Goal: Transaction & Acquisition: Purchase product/service

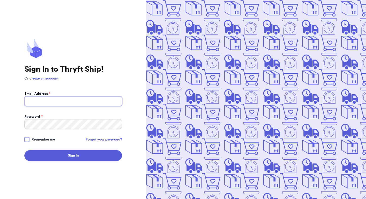
click at [81, 102] on input "Email Address *" at bounding box center [73, 101] width 98 height 10
type input "[EMAIL_ADDRESS][DOMAIN_NAME]"
click at [90, 117] on div "Password *" at bounding box center [73, 116] width 98 height 5
click at [24, 150] on button "Sign In" at bounding box center [73, 155] width 98 height 11
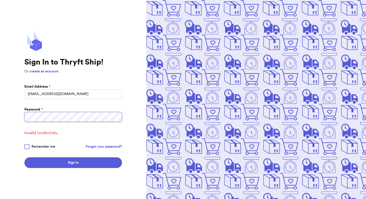
click at [24, 157] on button "Sign In" at bounding box center [73, 162] width 98 height 11
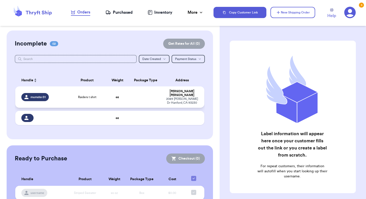
click at [160, 93] on td at bounding box center [146, 96] width 34 height 21
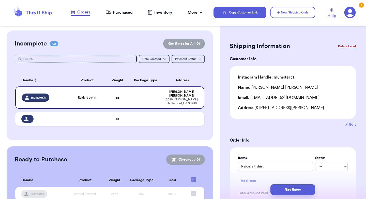
click at [350, 127] on button "Edit" at bounding box center [350, 124] width 11 height 5
select select "CA"
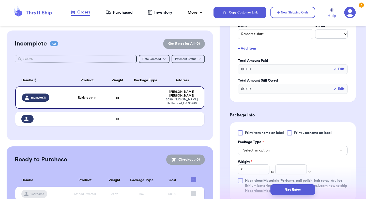
scroll to position [214, 0]
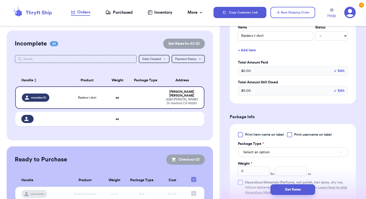
click at [262, 50] on button "+ Add Item" at bounding box center [293, 50] width 114 height 11
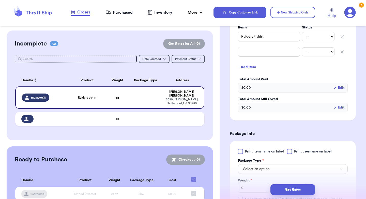
click at [341, 51] on icon "button" at bounding box center [342, 52] width 3 height 3
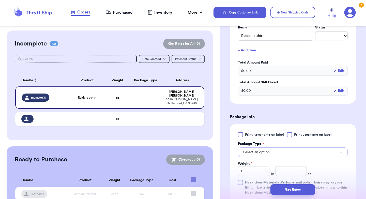
click at [290, 153] on button "Select an option" at bounding box center [293, 153] width 110 height 10
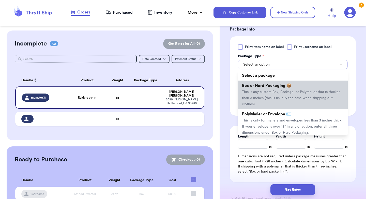
scroll to position [305, 0]
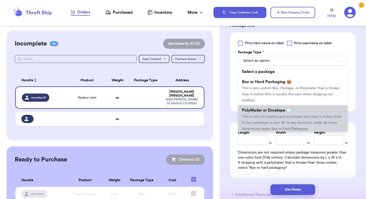
click at [263, 118] on span "This is only for mailers and envelopes less than 3 inches thick. If your envelo…" at bounding box center [292, 123] width 100 height 16
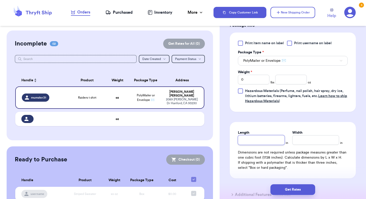
click at [256, 140] on input "Length" at bounding box center [261, 140] width 47 height 10
type input "1"
type input "12"
click at [322, 137] on input "Width *" at bounding box center [315, 140] width 47 height 10
type input "1"
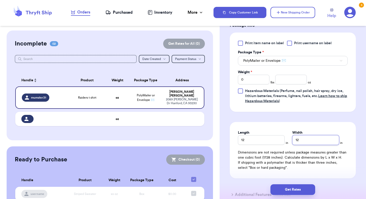
type input "12"
click at [290, 79] on input "number" at bounding box center [291, 80] width 32 height 10
type input "6"
click at [300, 193] on button "Get Rates" at bounding box center [293, 189] width 45 height 11
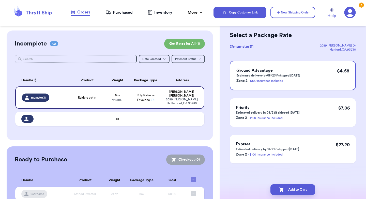
scroll to position [0, 0]
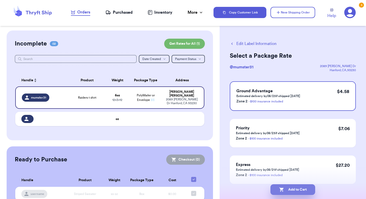
click at [302, 188] on button "Add to Cart" at bounding box center [293, 189] width 45 height 11
checkbox input "true"
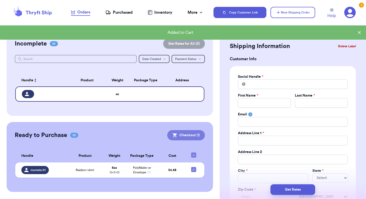
click at [195, 135] on button "Checkout ( 1 )" at bounding box center [186, 135] width 38 height 10
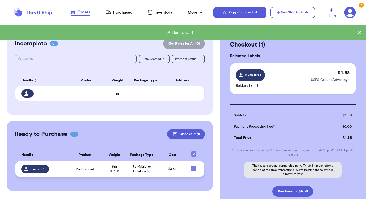
click at [116, 166] on strong "6 oz" at bounding box center [114, 166] width 5 height 3
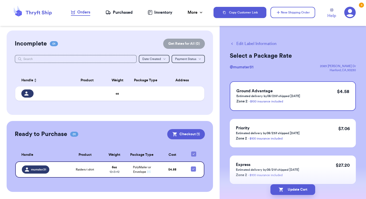
click at [240, 43] on button "Edit Label Information" at bounding box center [253, 44] width 47 height 6
checkbox input "false"
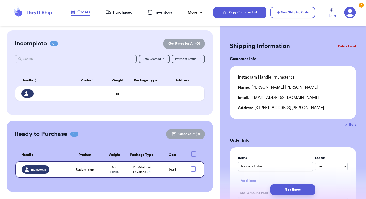
checkbox input "true"
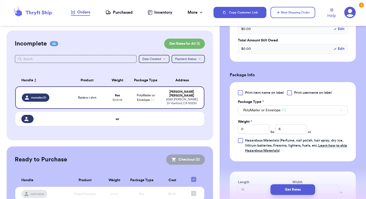
scroll to position [173, 0]
click at [274, 129] on div "Weight * 0 lbs 6 oz" at bounding box center [274, 126] width 73 height 15
click at [282, 129] on input "6" at bounding box center [291, 129] width 32 height 10
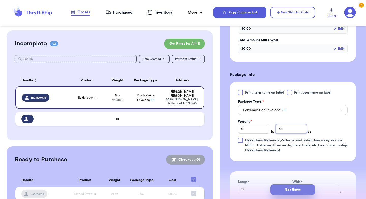
type input "68"
click at [286, 192] on button "Get Rates" at bounding box center [293, 189] width 45 height 11
type input "4"
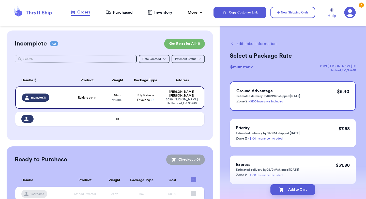
click at [234, 46] on button "Edit Label Information" at bounding box center [253, 44] width 47 height 6
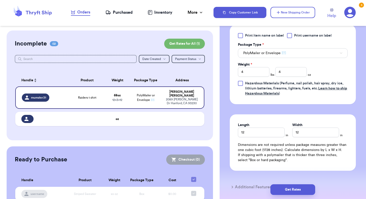
scroll to position [254, 0]
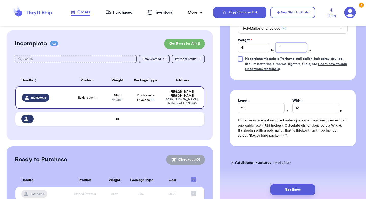
click at [287, 49] on input "4" at bounding box center [291, 48] width 32 height 10
click at [266, 49] on input "4" at bounding box center [254, 48] width 32 height 10
click at [292, 49] on input "4" at bounding box center [291, 48] width 32 height 10
type input "8"
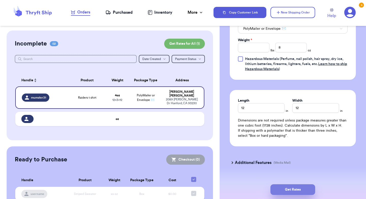
click at [301, 190] on button "Get Rates" at bounding box center [293, 189] width 45 height 11
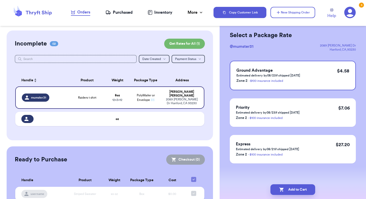
scroll to position [0, 0]
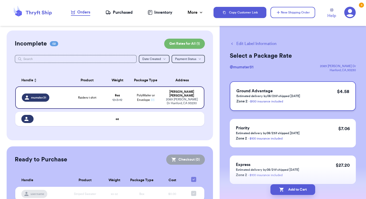
click at [294, 97] on p "Estimated delivery by 08/23 if shipped [DATE]" at bounding box center [269, 96] width 64 height 4
click at [293, 194] on button "Add to Cart" at bounding box center [293, 189] width 45 height 11
checkbox input "true"
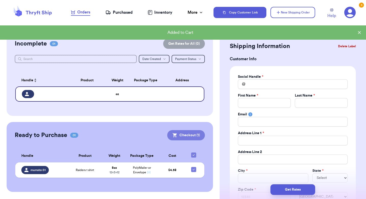
click at [192, 135] on button "Checkout ( 1 )" at bounding box center [186, 135] width 38 height 10
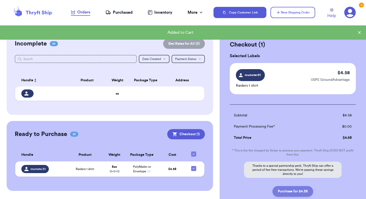
click at [293, 187] on button "Purchase for $4.58" at bounding box center [293, 191] width 41 height 11
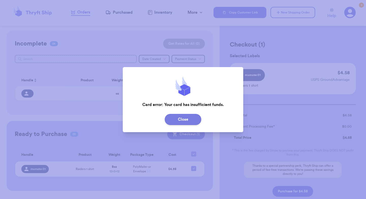
click at [189, 120] on button "Close" at bounding box center [183, 119] width 37 height 11
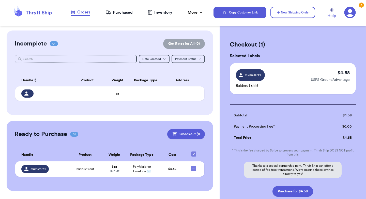
click at [289, 118] on td "Subtotal" at bounding box center [276, 115] width 93 height 11
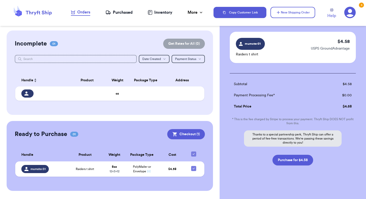
scroll to position [33, 0]
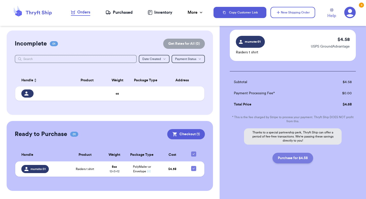
click at [296, 159] on button "Purchase for $4.58" at bounding box center [293, 158] width 41 height 11
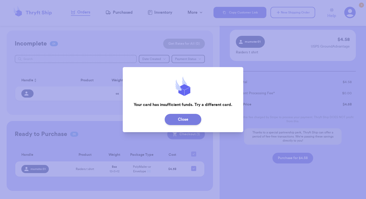
click at [186, 116] on button "Close" at bounding box center [183, 119] width 37 height 11
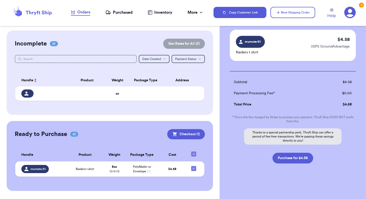
click at [355, 11] on icon at bounding box center [350, 12] width 11 height 11
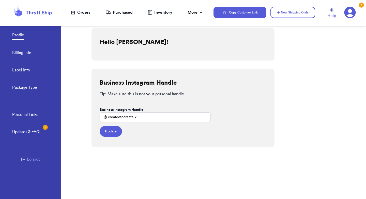
click at [31, 51] on link "Billing Info" at bounding box center [21, 53] width 19 height 7
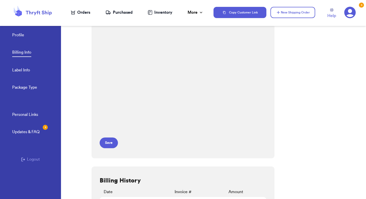
scroll to position [110, 0]
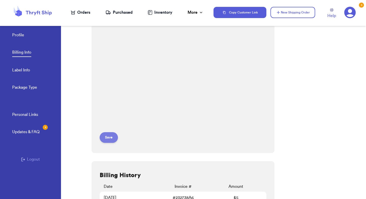
click at [113, 138] on button "Save" at bounding box center [109, 137] width 18 height 11
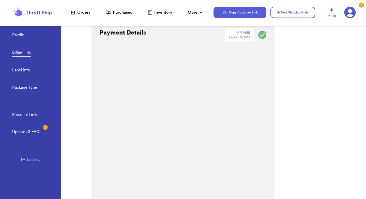
scroll to position [0, 0]
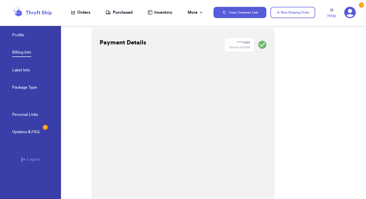
click at [364, 5] on div "Copy Customer Link New Shipping Order Help 3" at bounding box center [290, 12] width 153 height 17
click at [78, 11] on div "Orders" at bounding box center [80, 12] width 19 height 6
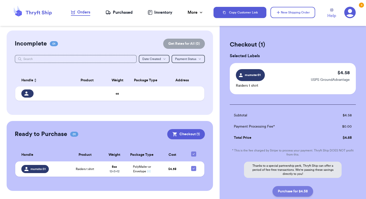
click at [299, 195] on button "Purchase for $4.58" at bounding box center [293, 191] width 41 height 11
checkbox input "false"
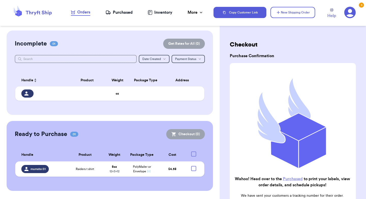
checkbox input "true"
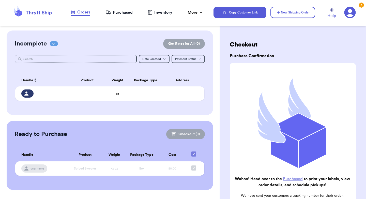
click at [292, 177] on link "Purchased" at bounding box center [293, 179] width 20 height 4
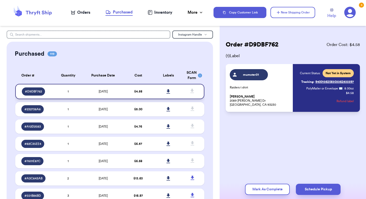
click at [169, 92] on icon at bounding box center [169, 91] width 4 height 4
